Goal: Find specific page/section: Find specific page/section

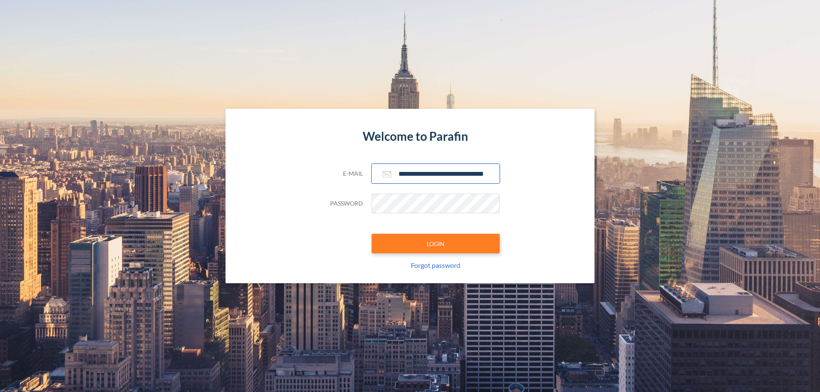
type input "**********"
click at [436, 244] on button "LOGIN" at bounding box center [436, 244] width 128 height 20
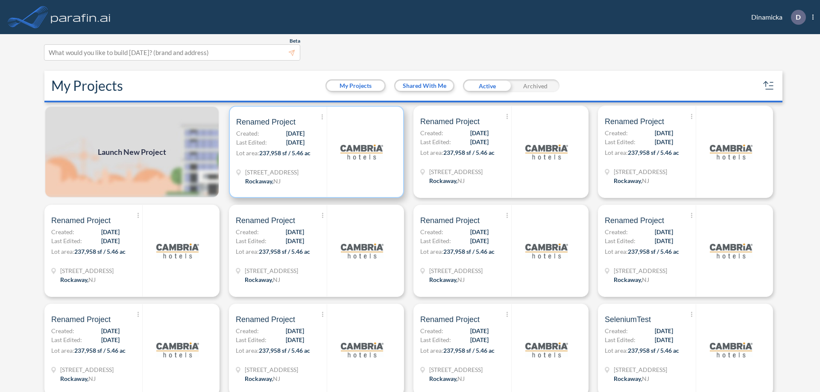
scroll to position [2, 0]
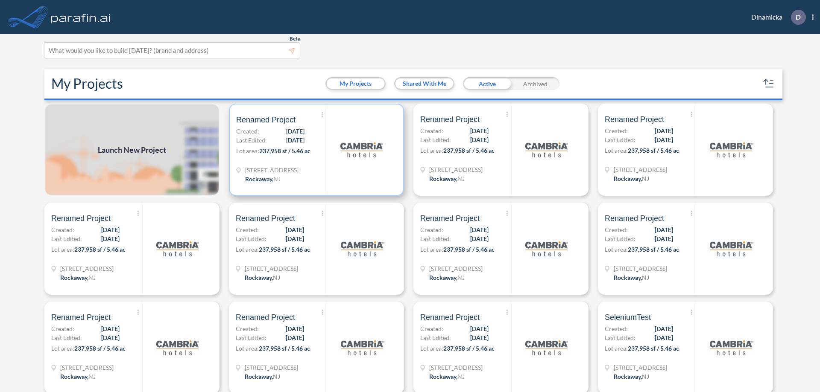
click at [315, 150] on p "Lot area: 237,958 sf / 5.46 ac" at bounding box center [281, 152] width 91 height 12
